Goal: Check status: Check status

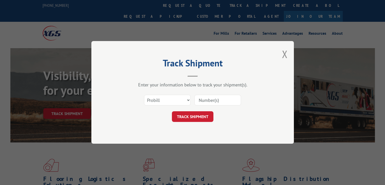
click at [165, 101] on select "Select category... Probill BOL PO" at bounding box center [167, 100] width 47 height 11
select select "po"
click at [144, 95] on select "Select category... Probill BOL PO" at bounding box center [167, 100] width 47 height 11
paste input "63549724"
click at [210, 101] on input "63549724" at bounding box center [217, 100] width 47 height 11
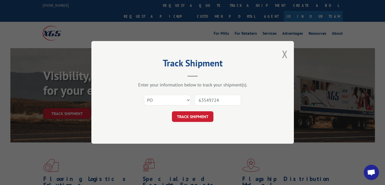
click at [209, 101] on input "63549724" at bounding box center [217, 100] width 47 height 11
type input "63549724"
click at [202, 116] on button "TRACK SHIPMENT" at bounding box center [193, 116] width 42 height 11
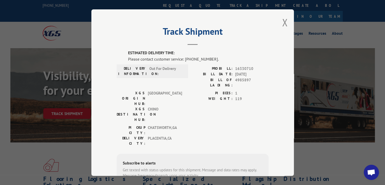
click at [286, 17] on div "Track Shipment ESTIMATED DELIVERY TIME: Please contact customer service: [PHONE…" at bounding box center [192, 92] width 202 height 166
click at [284, 21] on button "Close modal" at bounding box center [285, 22] width 6 height 13
